Goal: Transaction & Acquisition: Purchase product/service

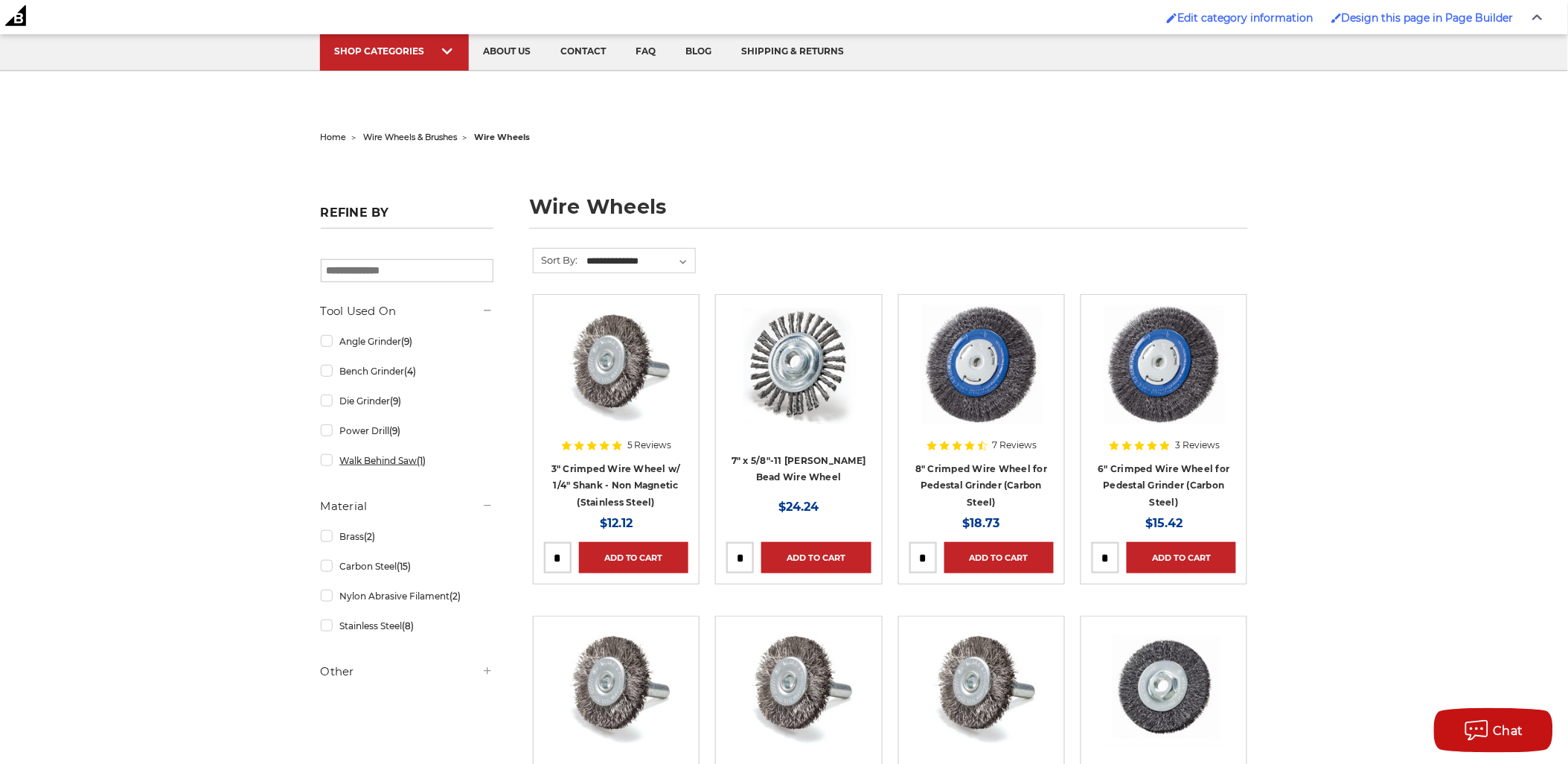
scroll to position [165, 0]
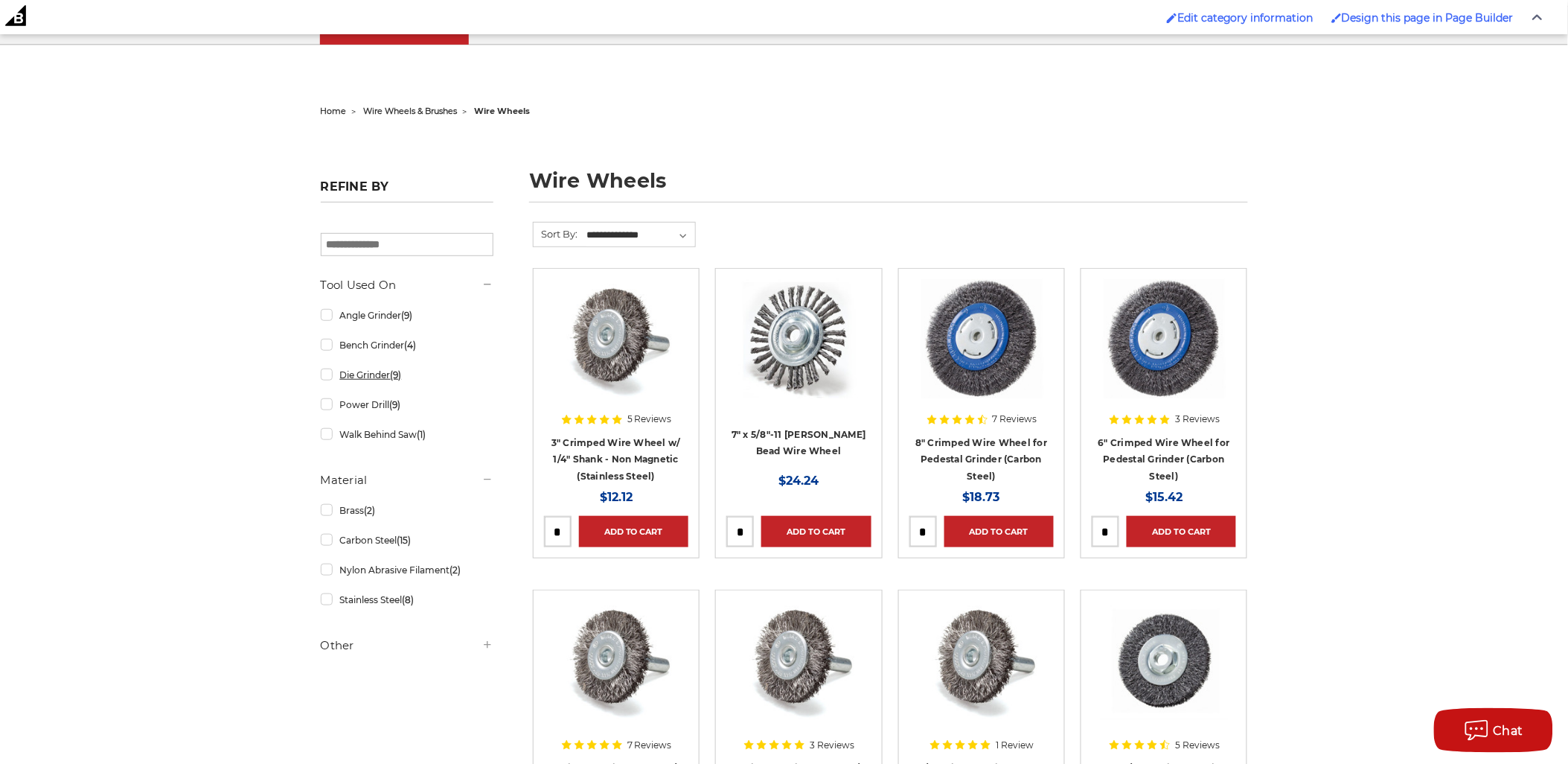
click at [381, 376] on link "Die Grinder (9)" at bounding box center [407, 374] width 173 height 26
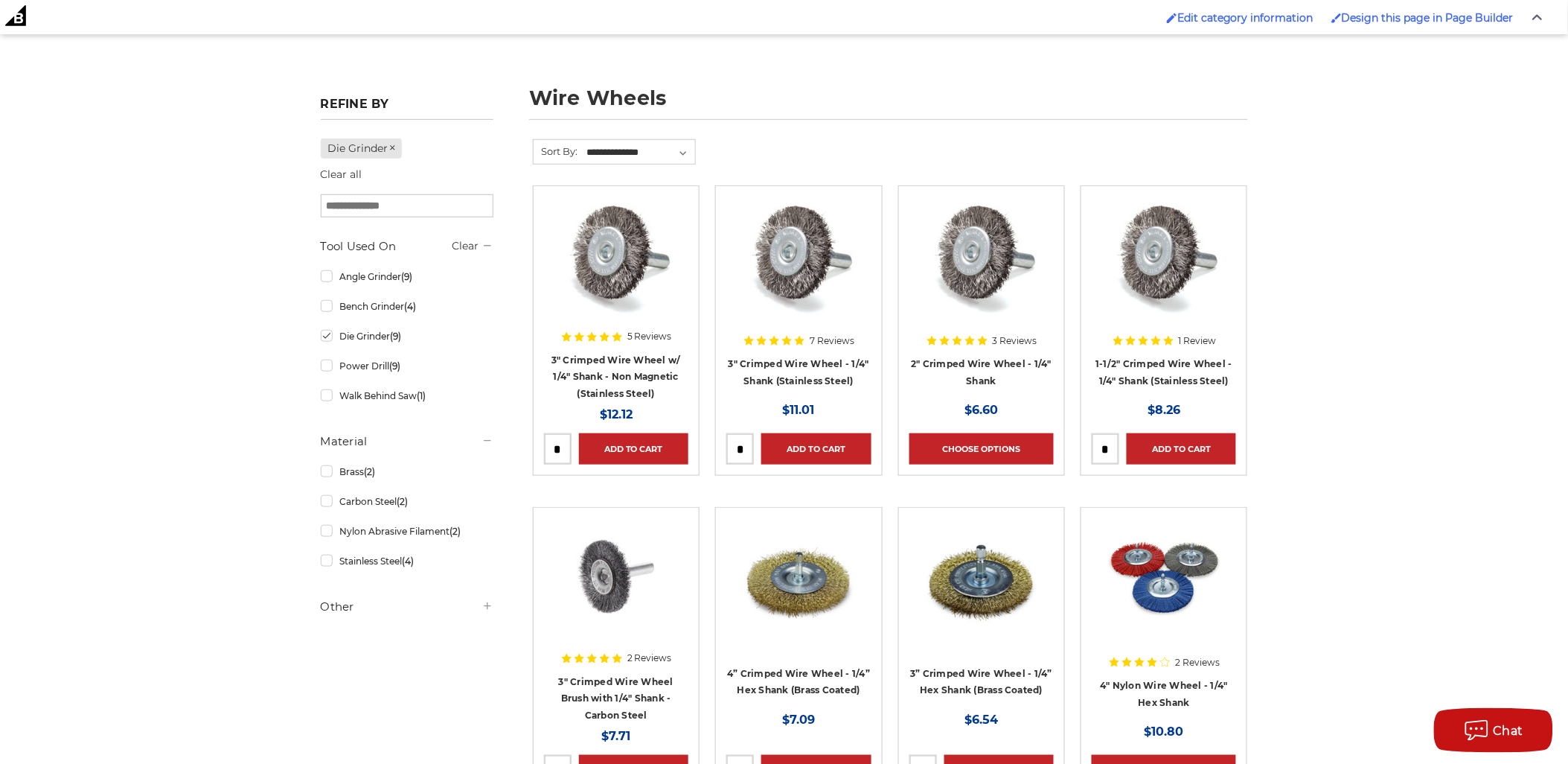
scroll to position [330, 0]
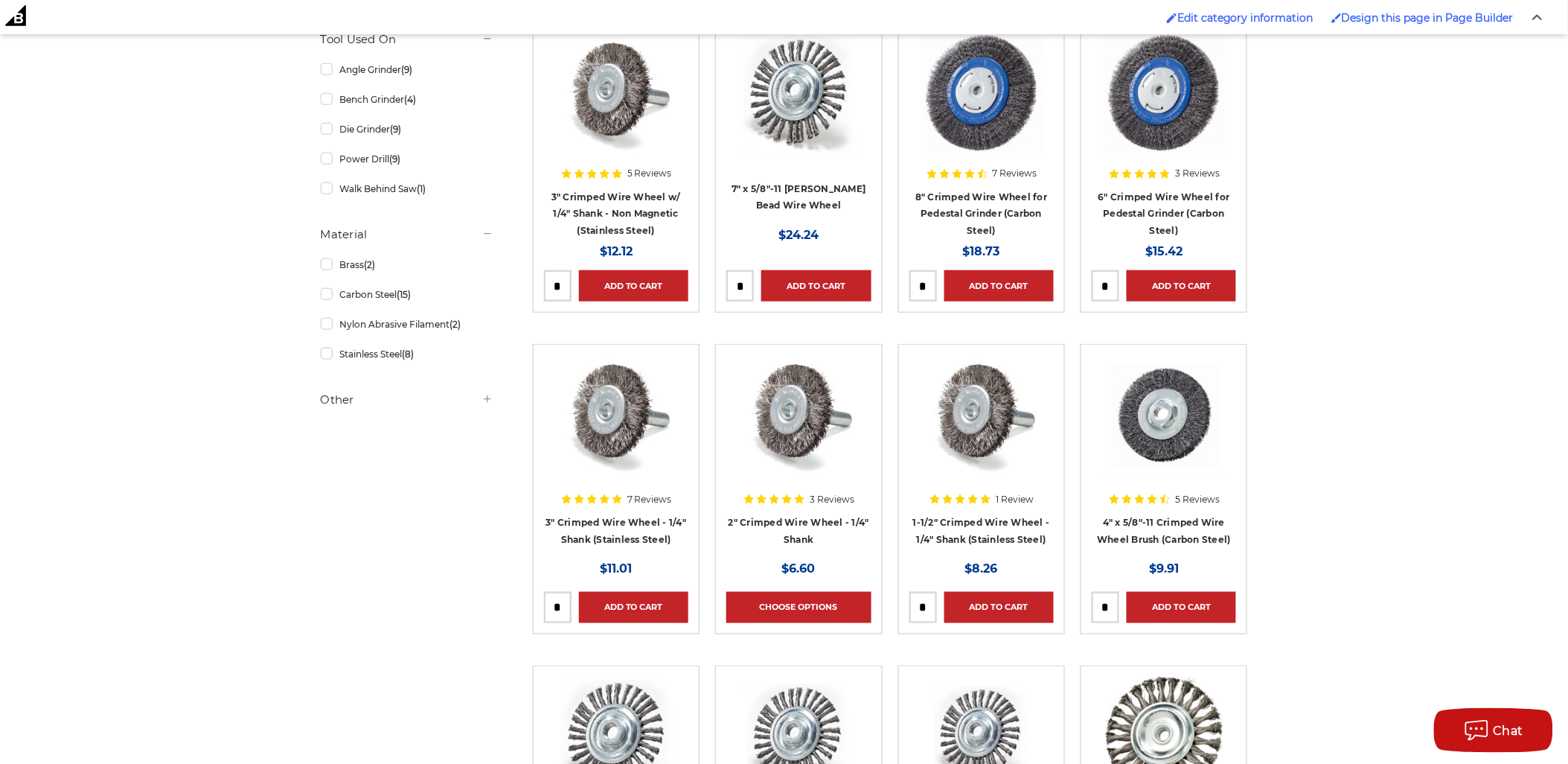
scroll to position [413, 0]
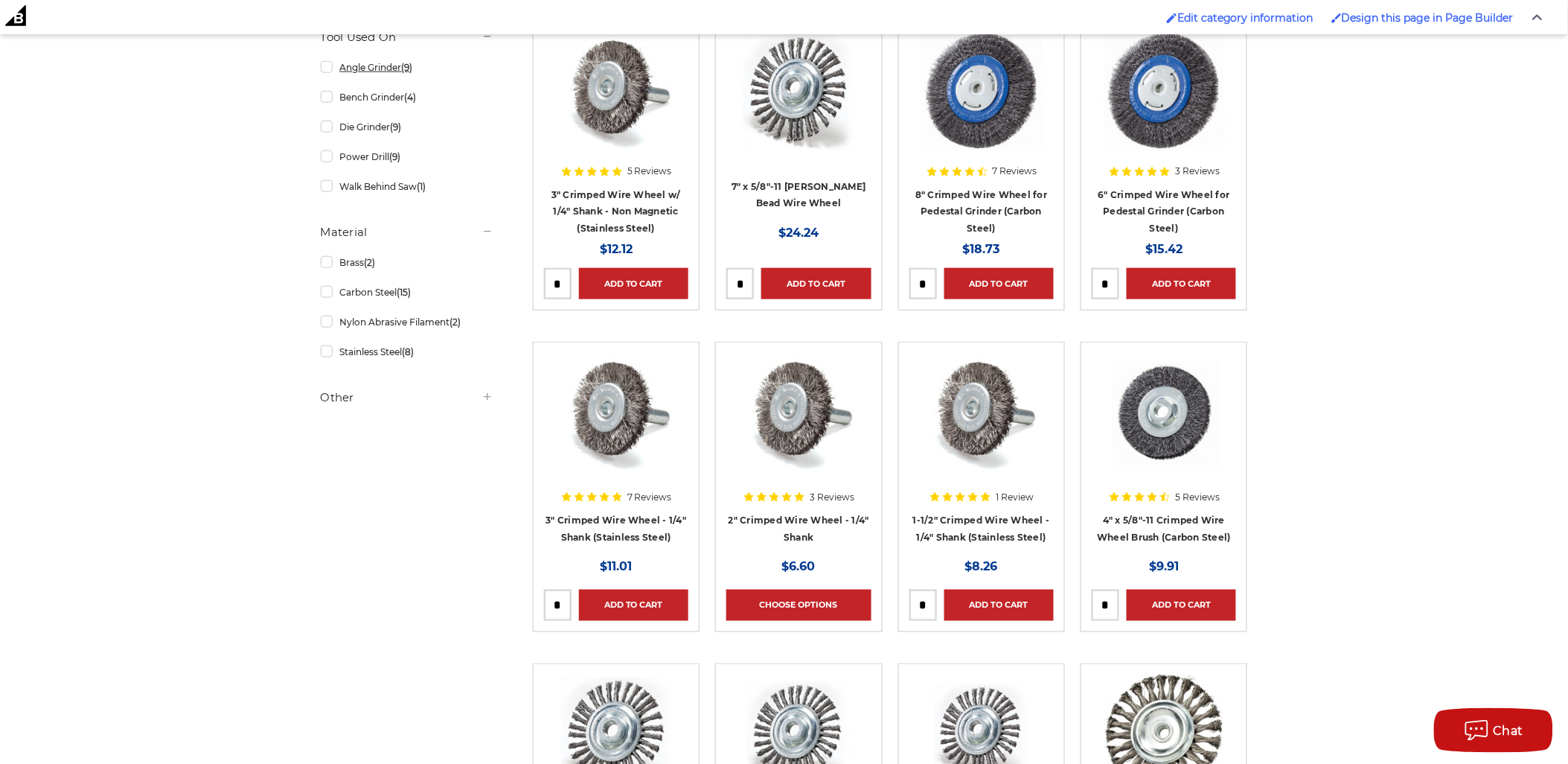
click at [365, 69] on link "Angle Grinder (9)" at bounding box center [407, 67] width 173 height 26
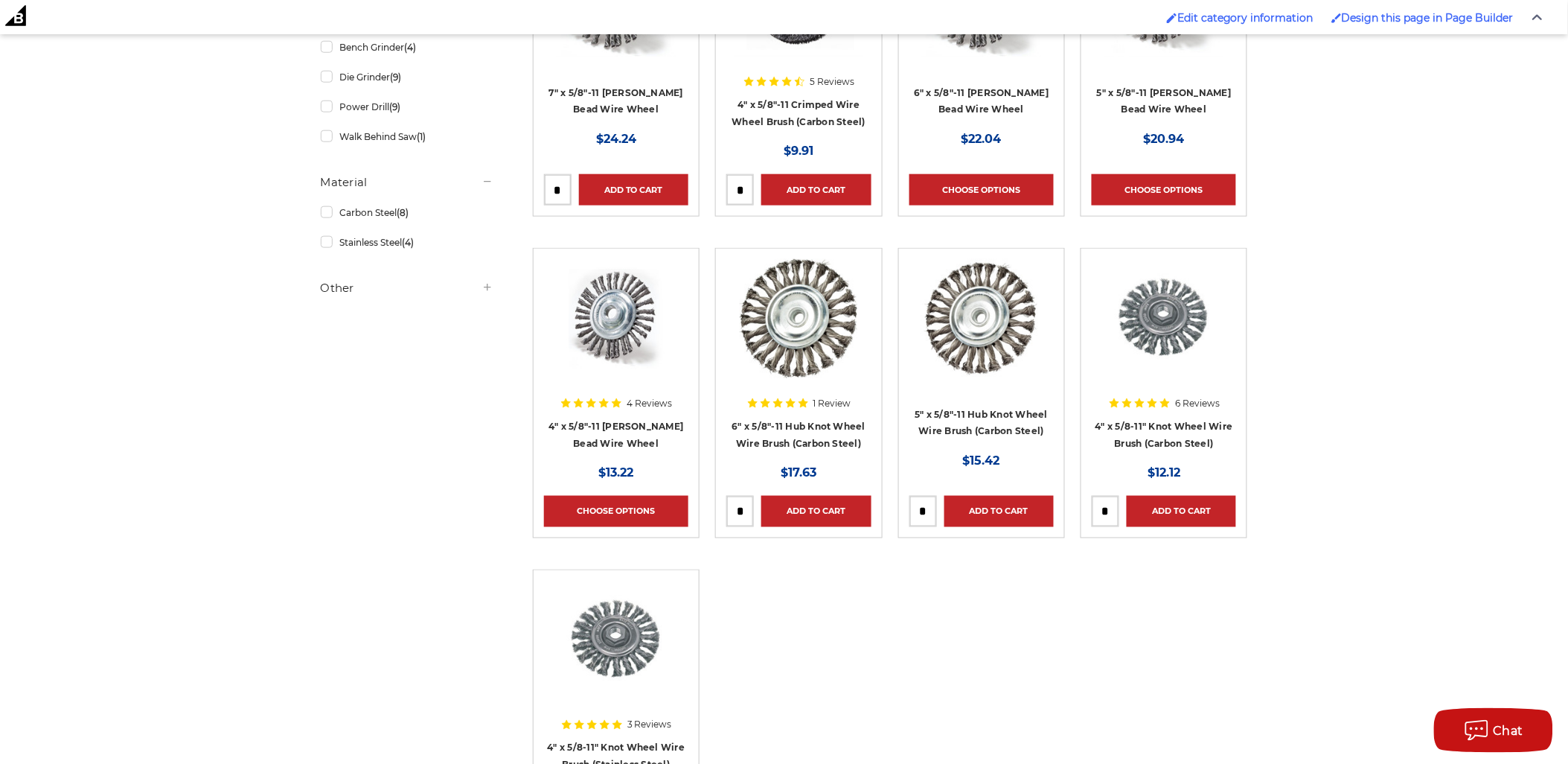
scroll to position [413, 0]
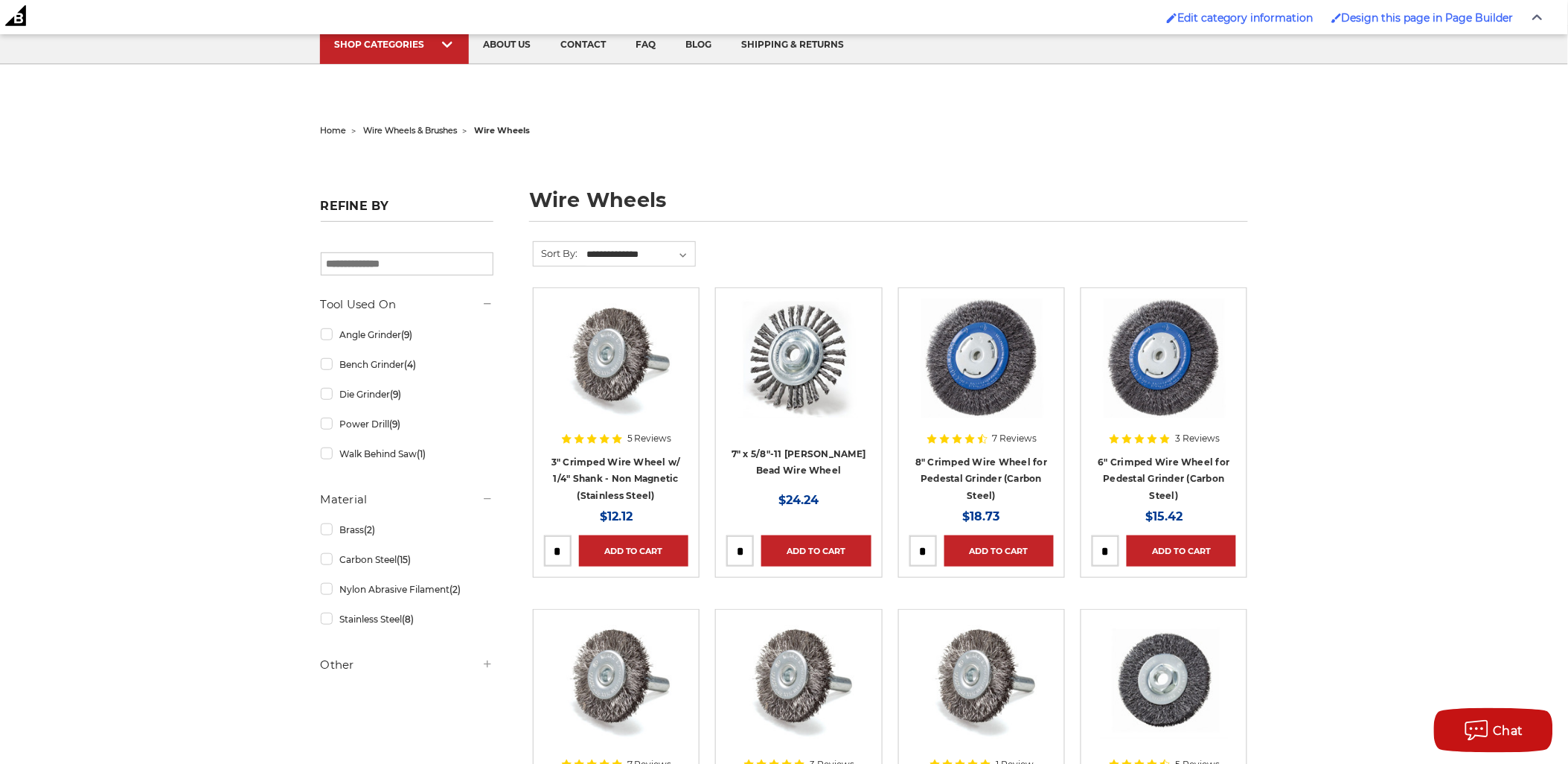
scroll to position [165, 0]
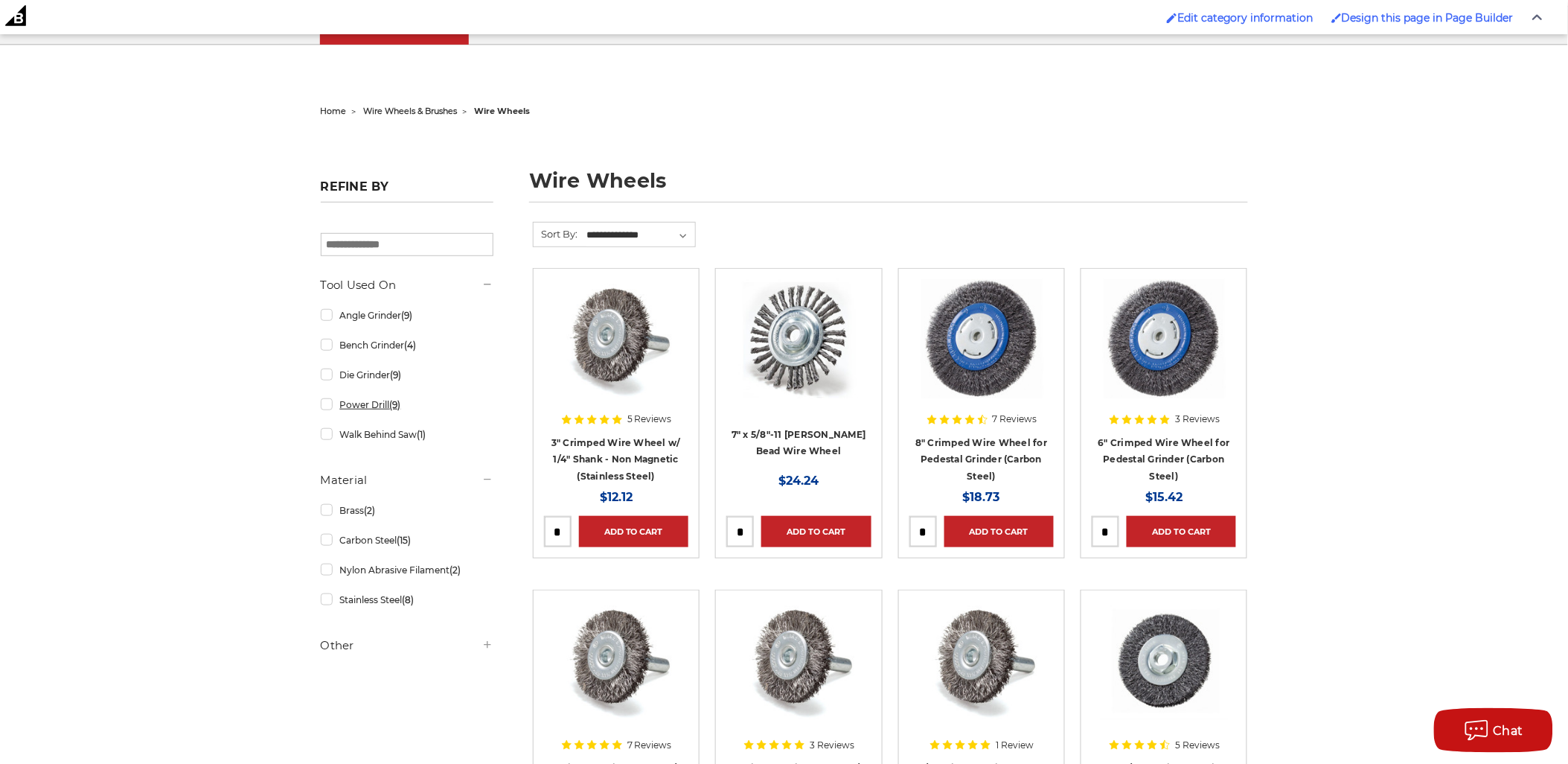
click at [383, 396] on link "Power Drill (9)" at bounding box center [407, 404] width 173 height 26
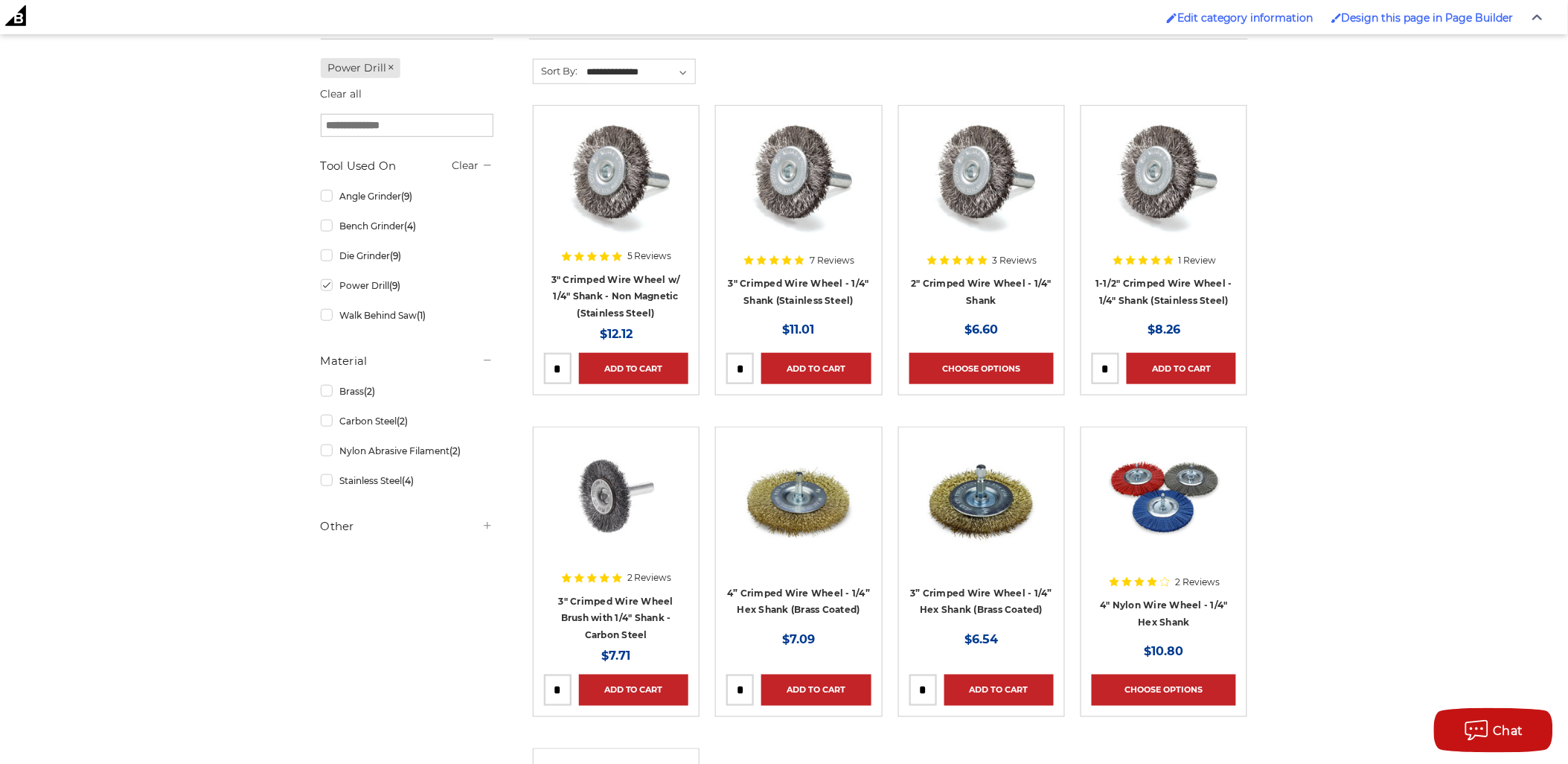
scroll to position [330, 0]
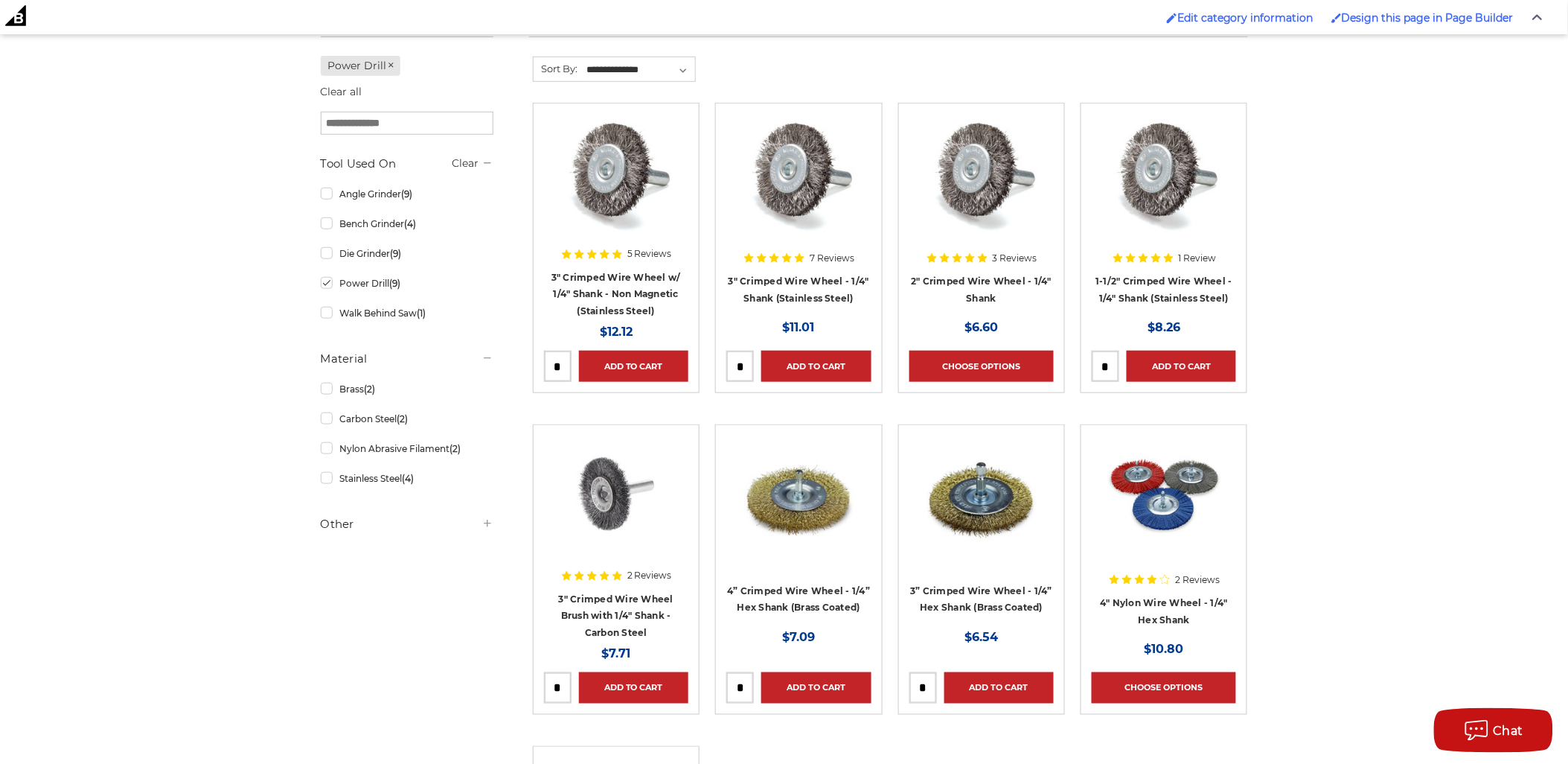
drag, startPoint x: 881, startPoint y: 336, endPoint x: 874, endPoint y: 331, distance: 8.6
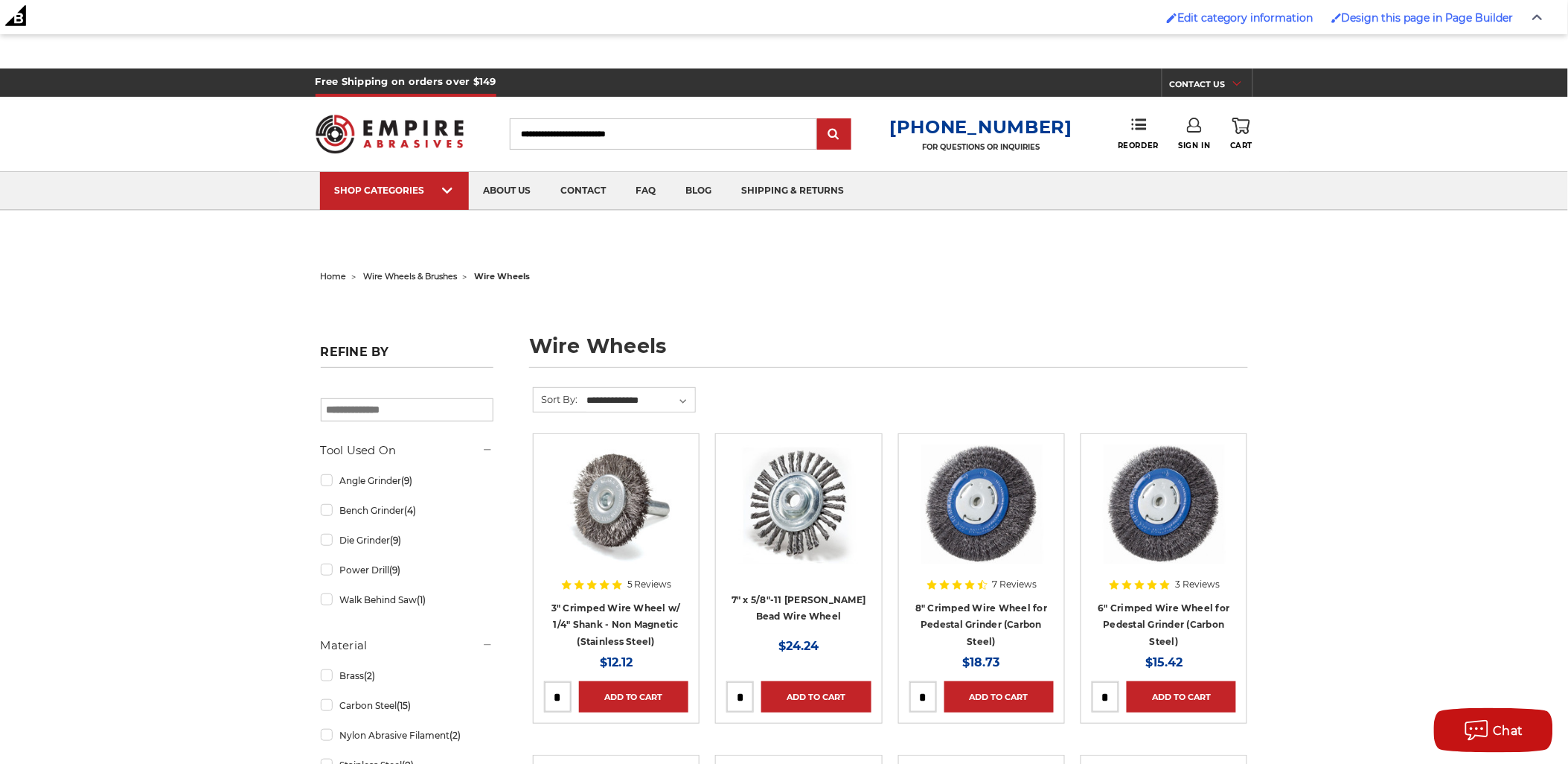
click at [406, 273] on span "wire wheels & brushes" at bounding box center [411, 276] width 94 height 10
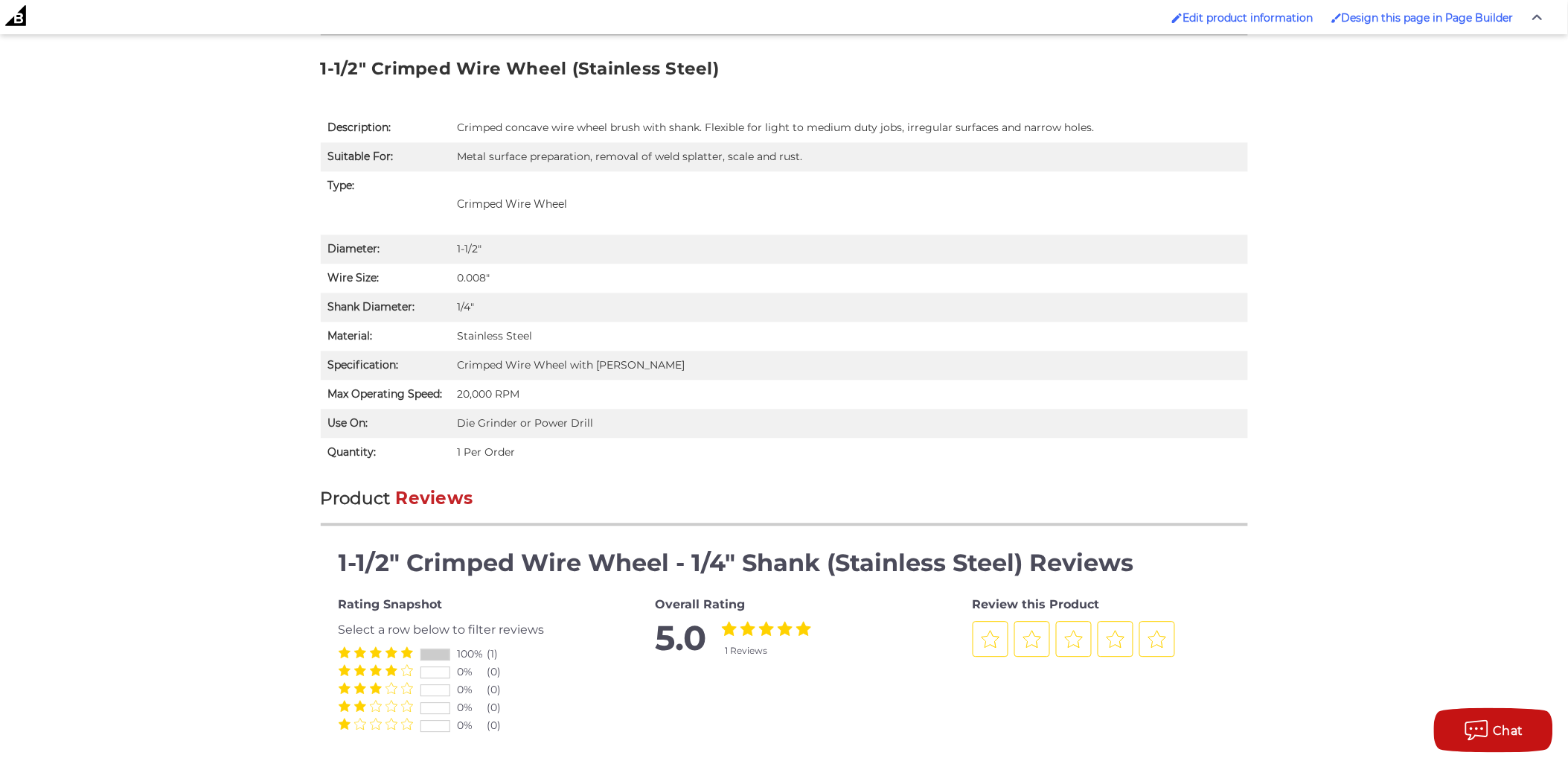
scroll to position [1032, 0]
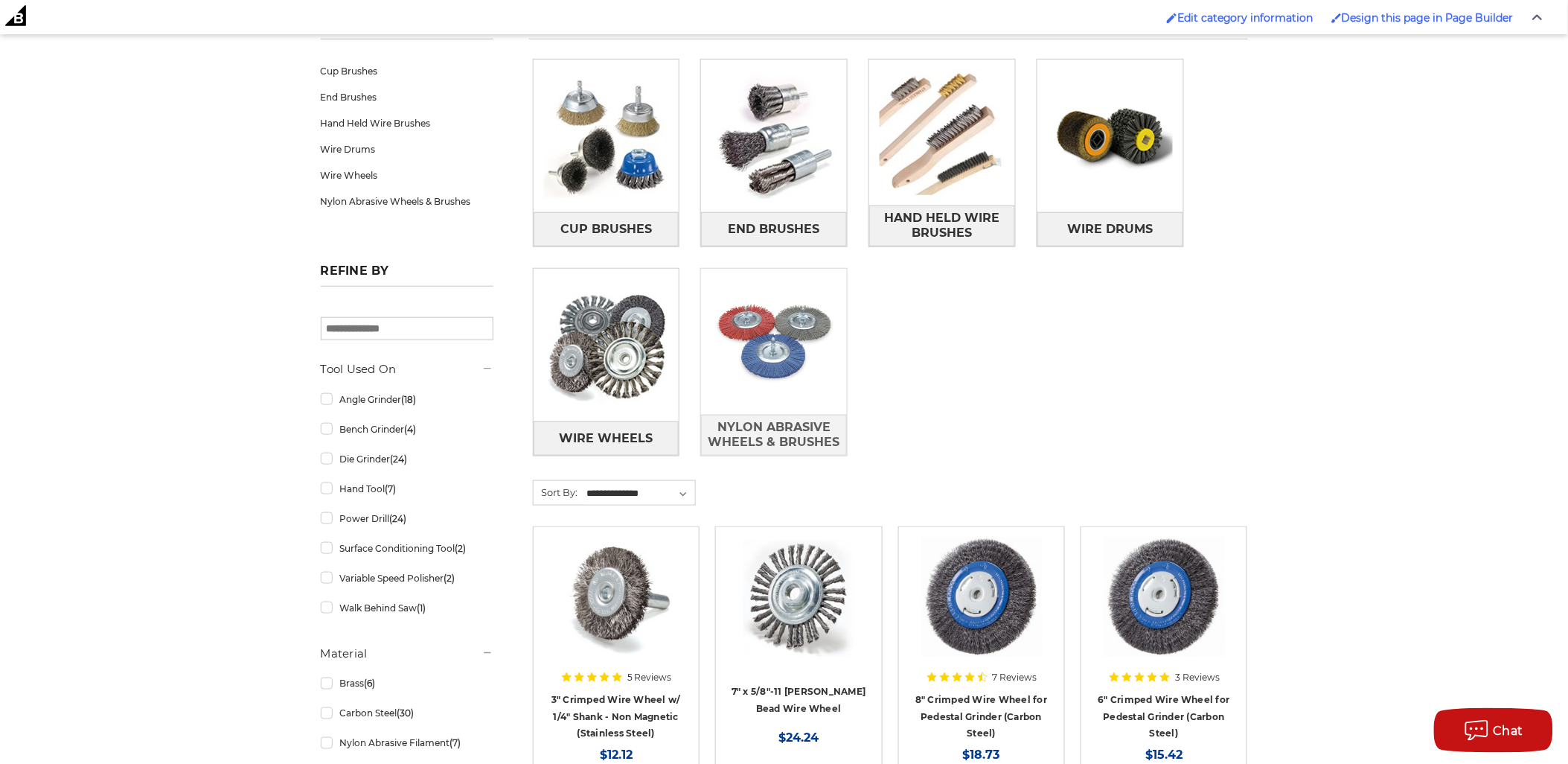
scroll to position [330, 0]
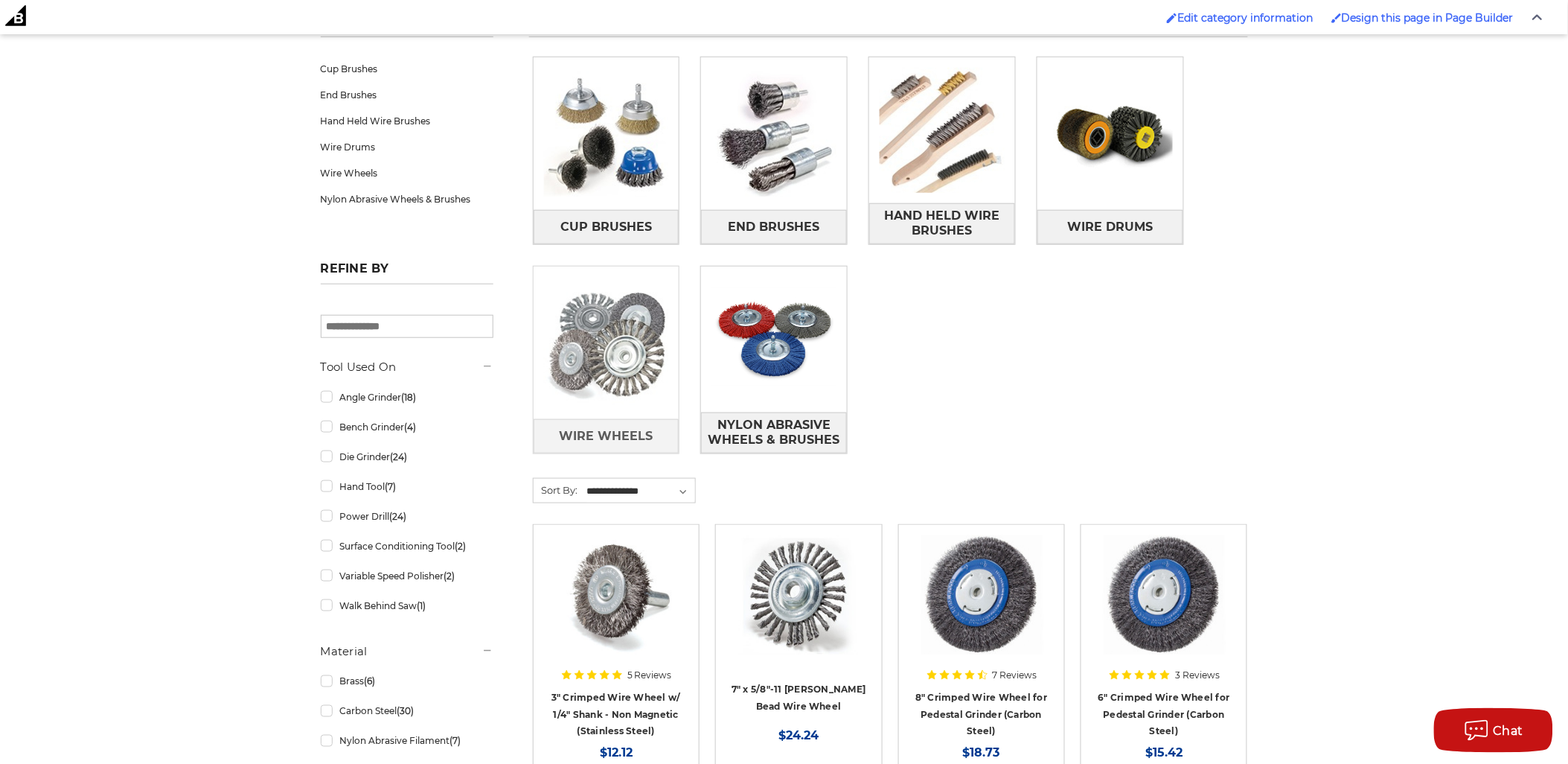
click at [621, 362] on img at bounding box center [606, 343] width 146 height 146
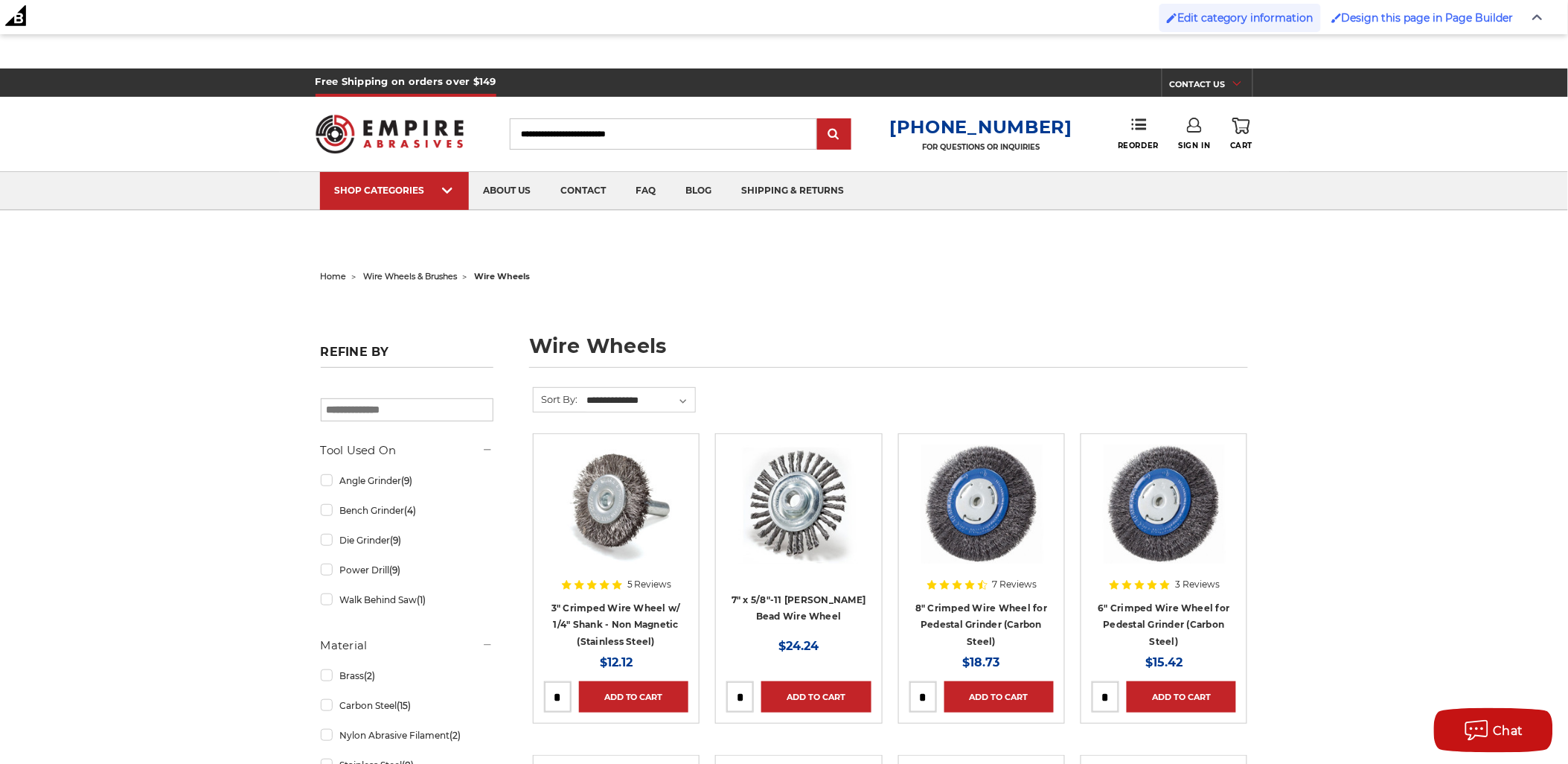
click at [1267, 8] on link "Edit category information" at bounding box center [1240, 17] width 162 height 28
click at [1274, 22] on span "Edit category information" at bounding box center [1245, 18] width 136 height 14
click at [1270, 21] on span "Edit category information" at bounding box center [1245, 18] width 136 height 14
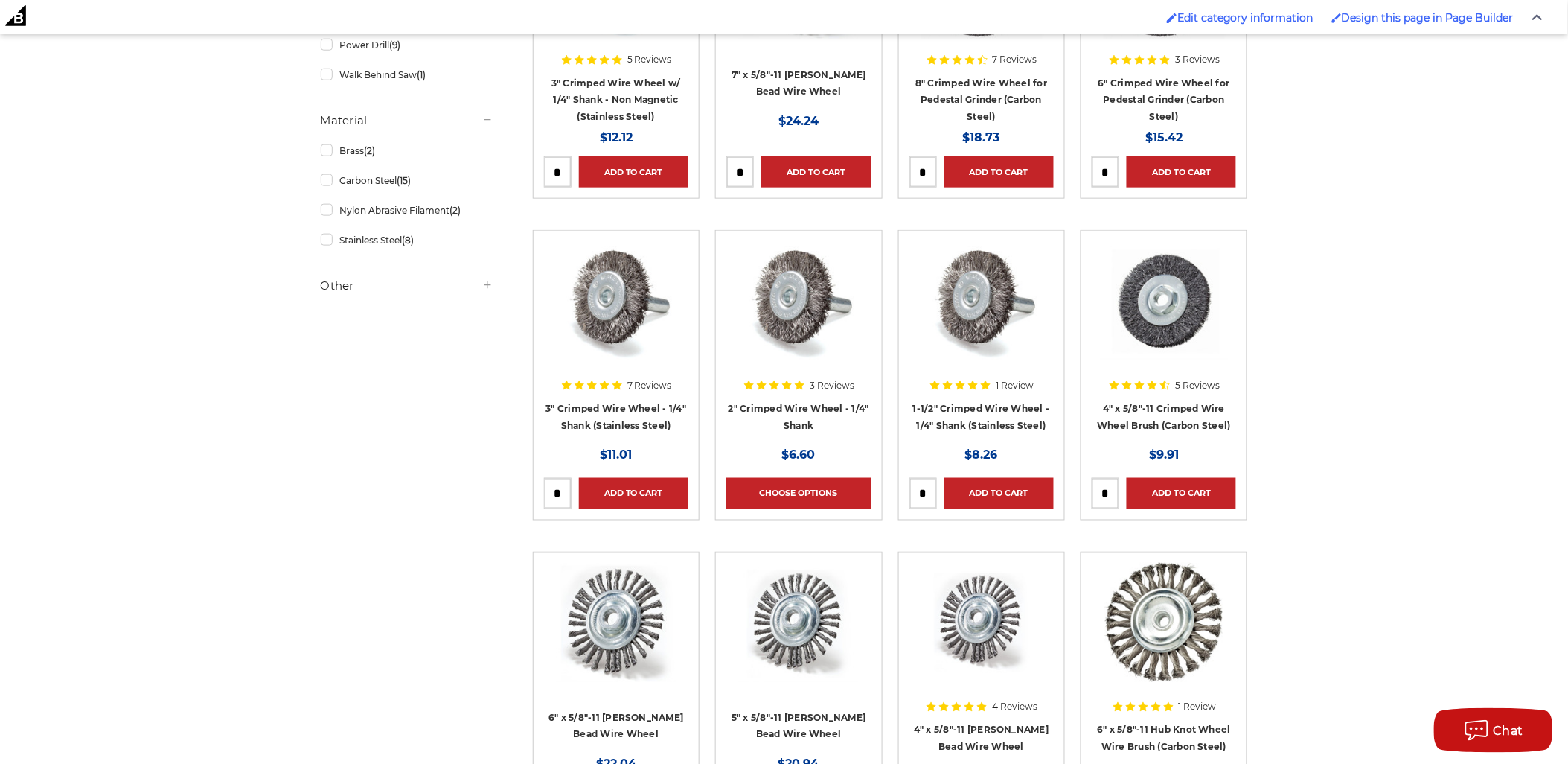
scroll to position [495, 0]
